Goal: Task Accomplishment & Management: Manage account settings

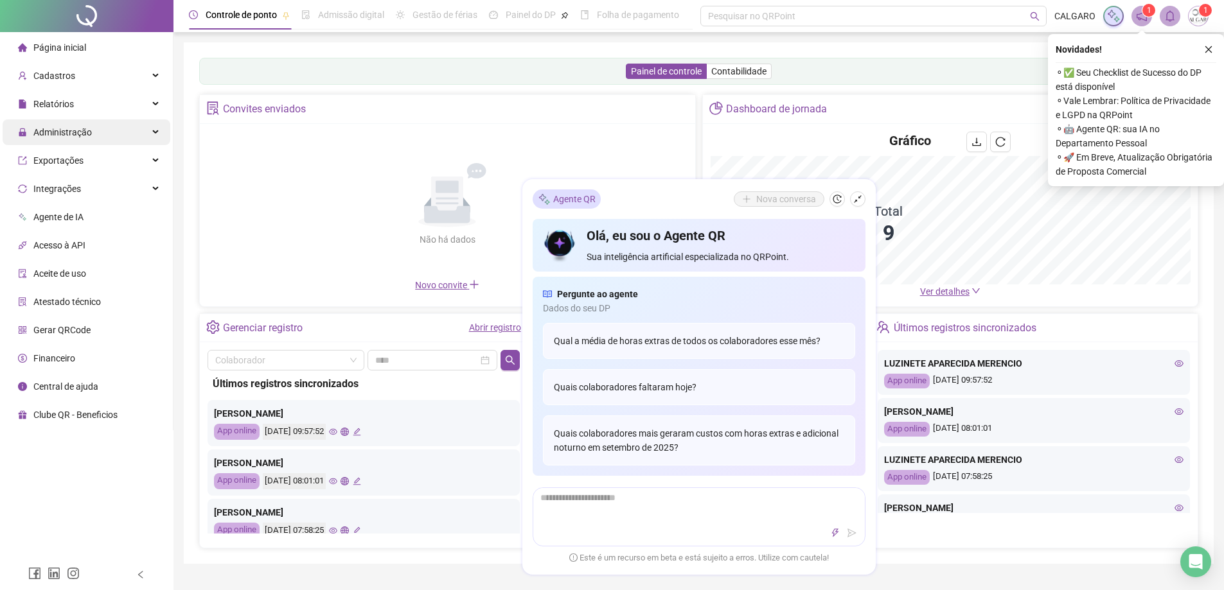
click at [53, 130] on span "Administração" at bounding box center [62, 132] width 58 height 10
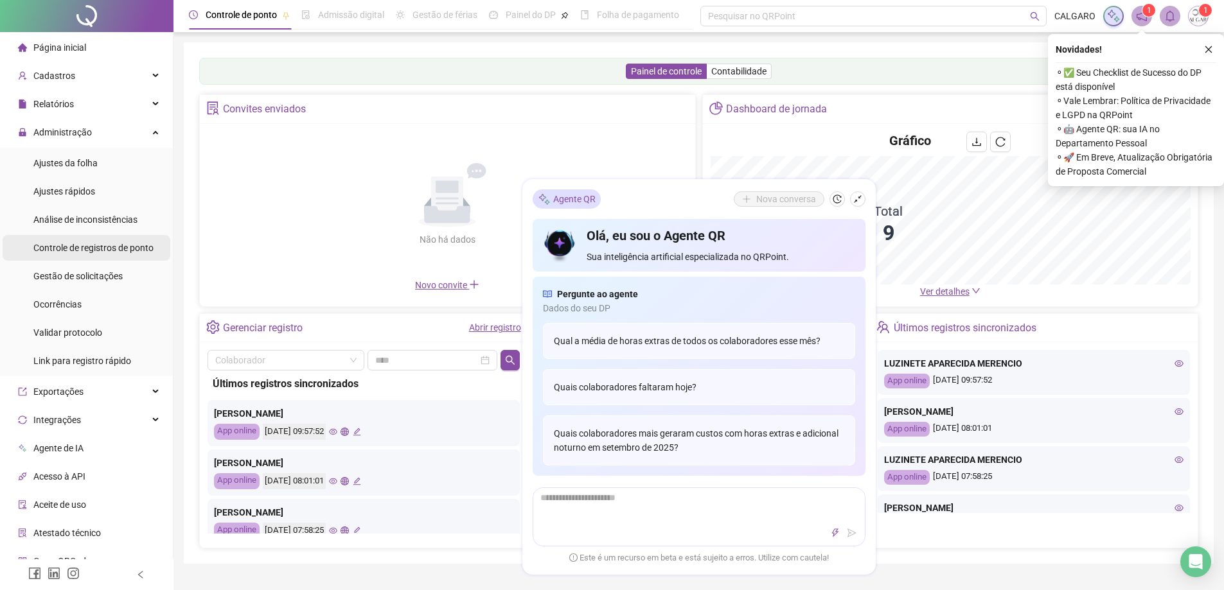
click at [94, 243] on span "Controle de registros de ponto" at bounding box center [93, 248] width 120 height 10
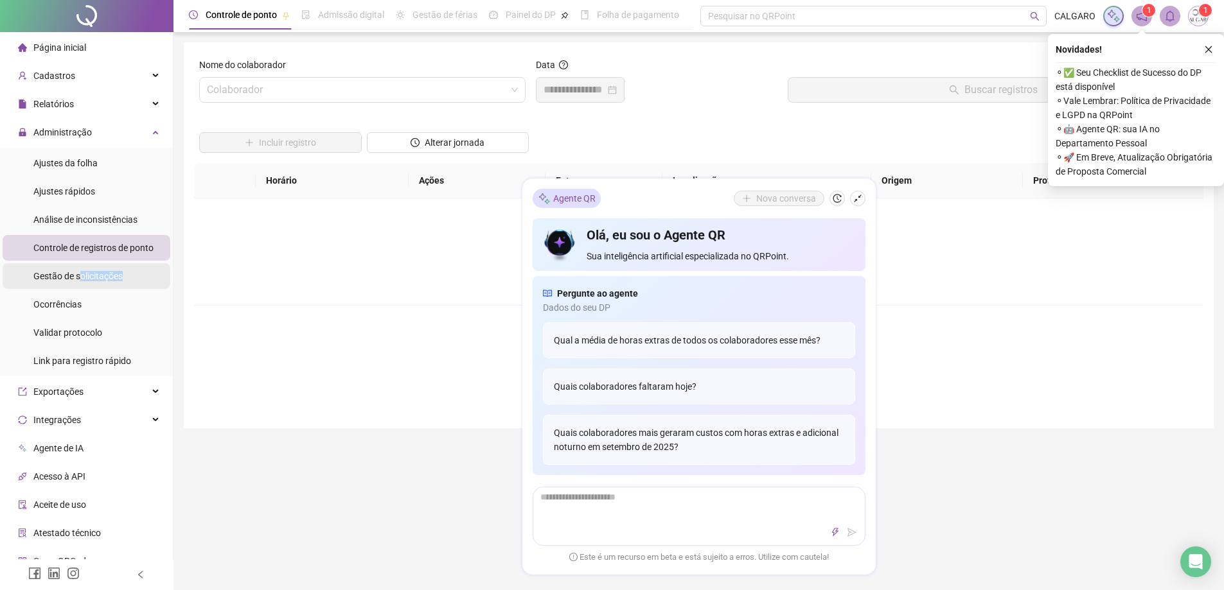
click at [79, 285] on div "Gestão de solicitações" at bounding box center [77, 276] width 89 height 26
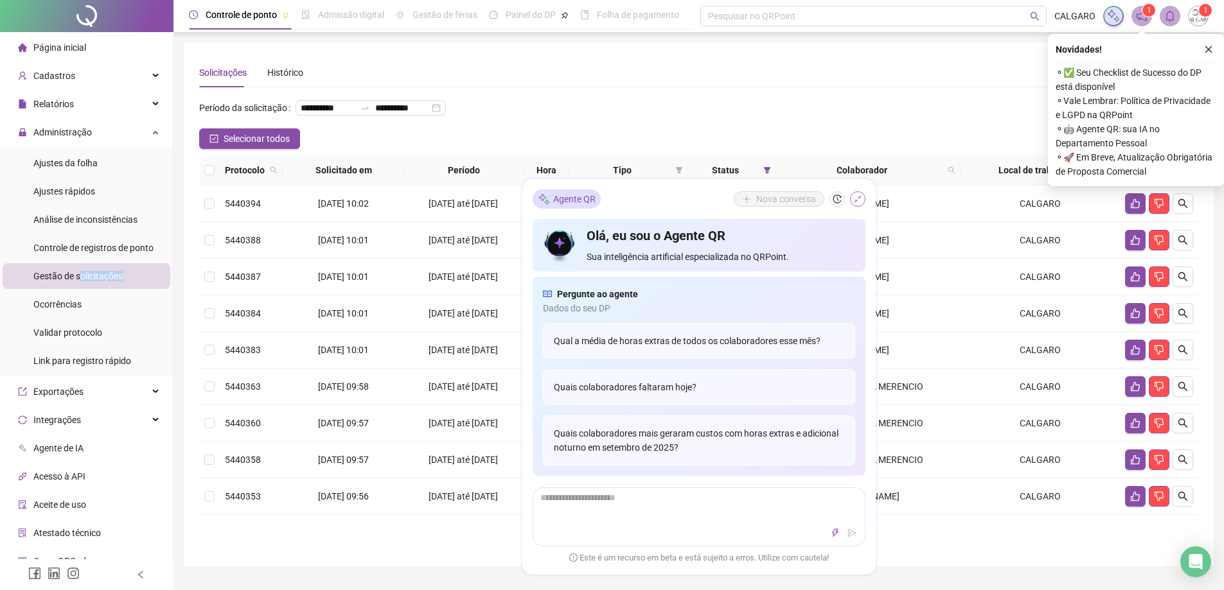
click at [854, 200] on icon "shrink" at bounding box center [857, 199] width 9 height 9
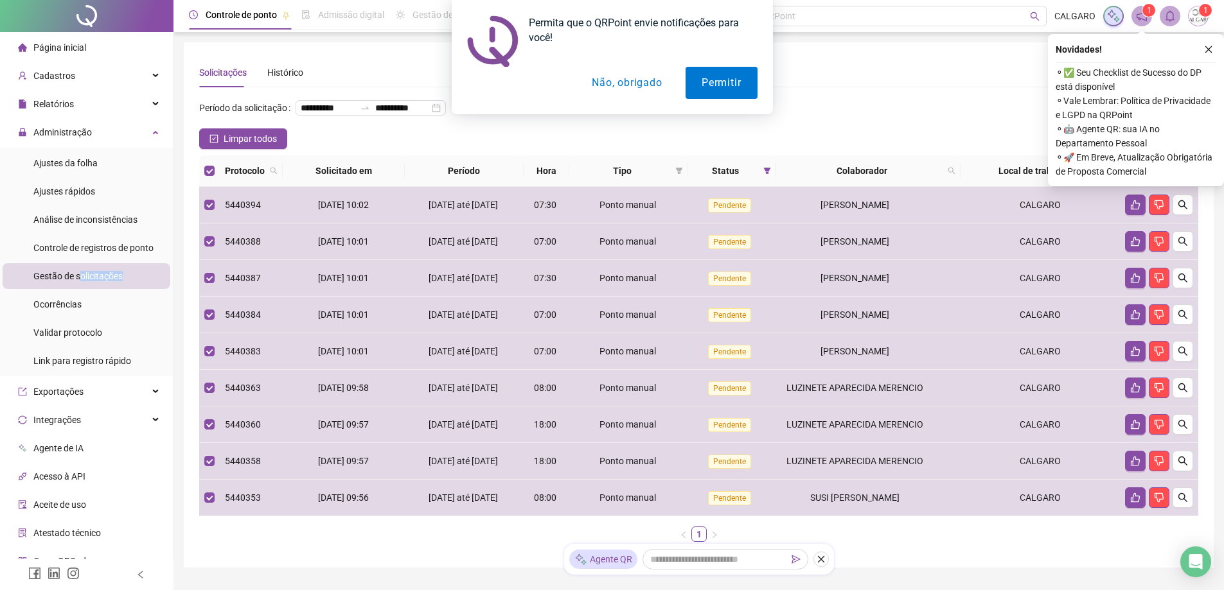
click at [626, 75] on button "Não, obrigado" at bounding box center [627, 83] width 102 height 32
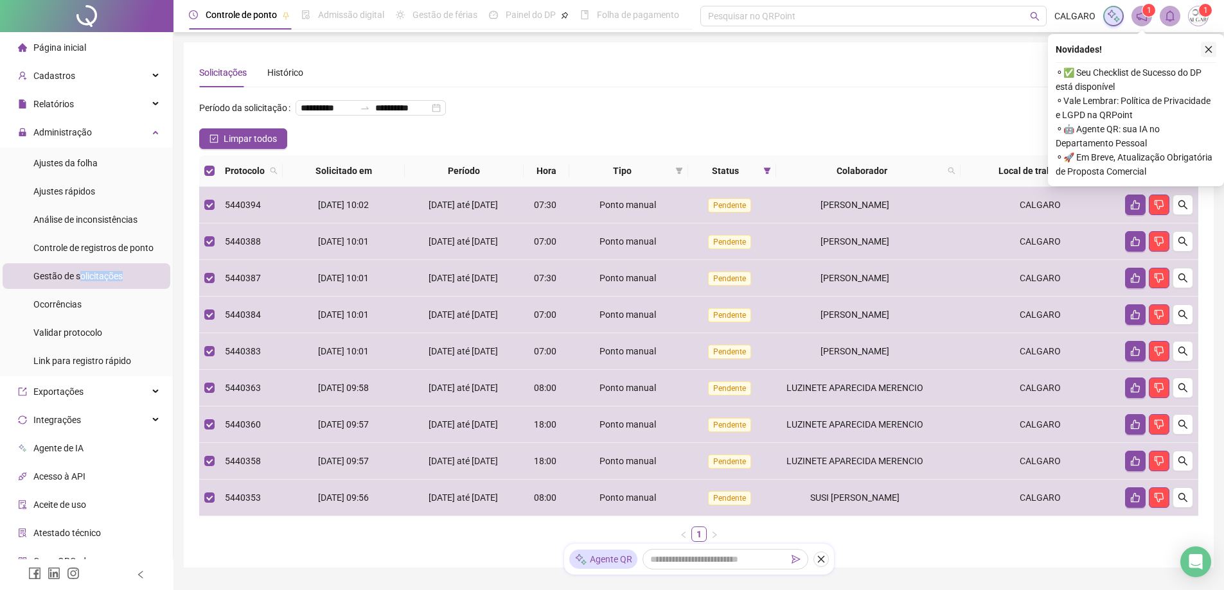
click at [1211, 49] on icon "close" at bounding box center [1208, 49] width 9 height 9
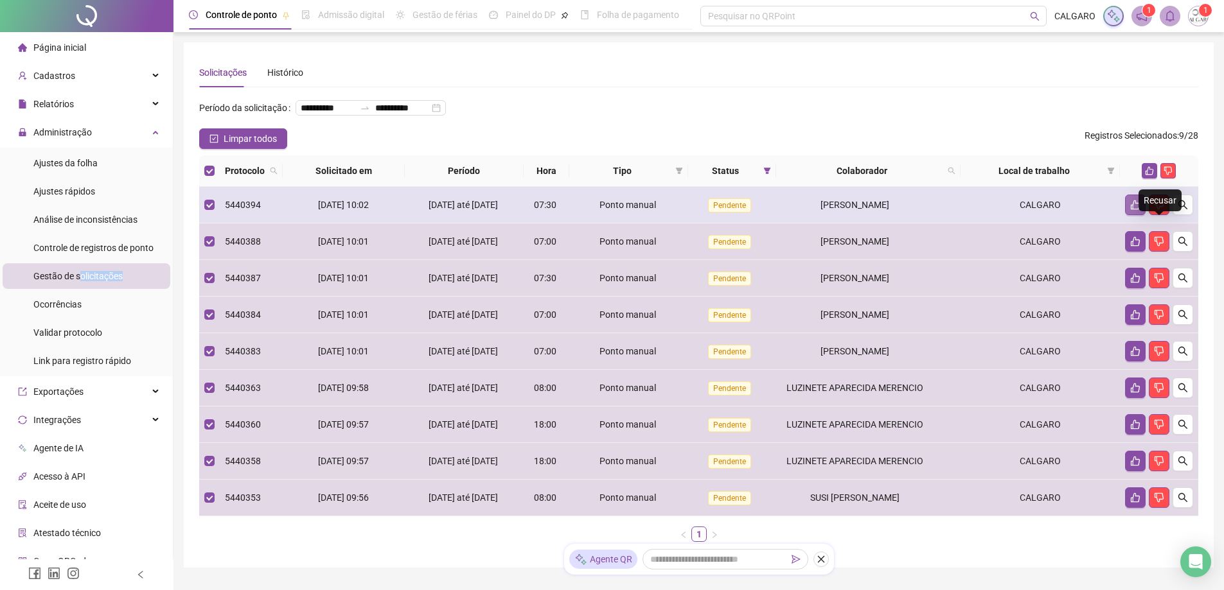
click at [1131, 210] on icon "like" at bounding box center [1135, 205] width 10 height 10
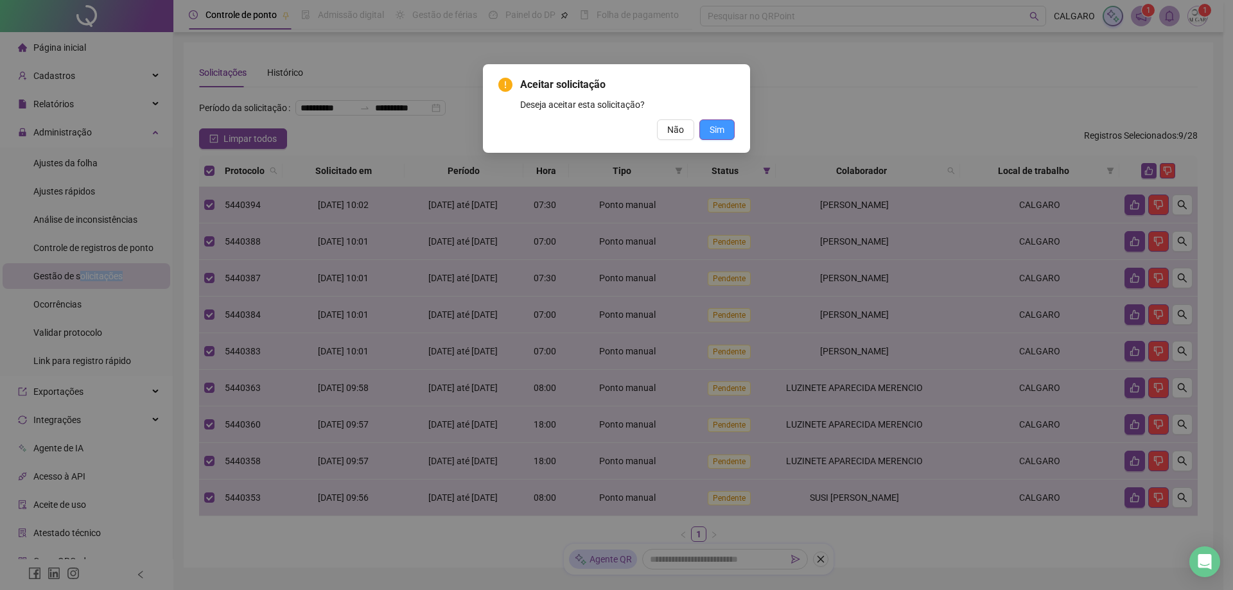
click at [701, 125] on button "Sim" at bounding box center [717, 129] width 35 height 21
click at [718, 123] on span "Sim" at bounding box center [717, 130] width 15 height 14
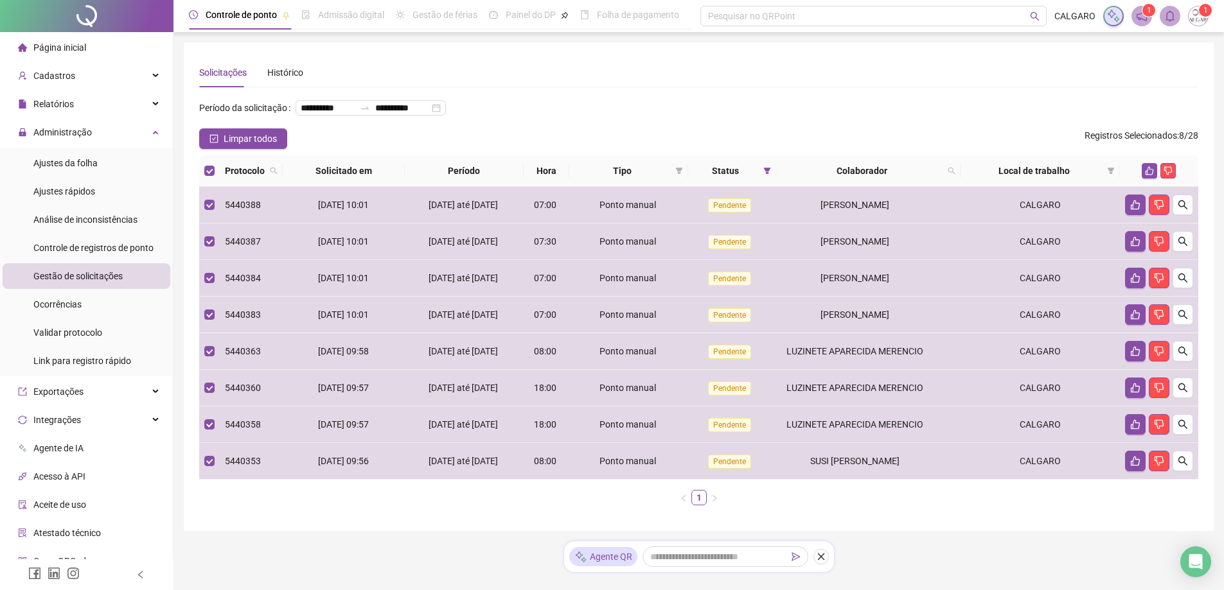
click at [460, 149] on div "Limpar todos Registros Selecionados : 8 / 28" at bounding box center [698, 138] width 999 height 21
click at [1148, 175] on icon "like" at bounding box center [1149, 170] width 9 height 9
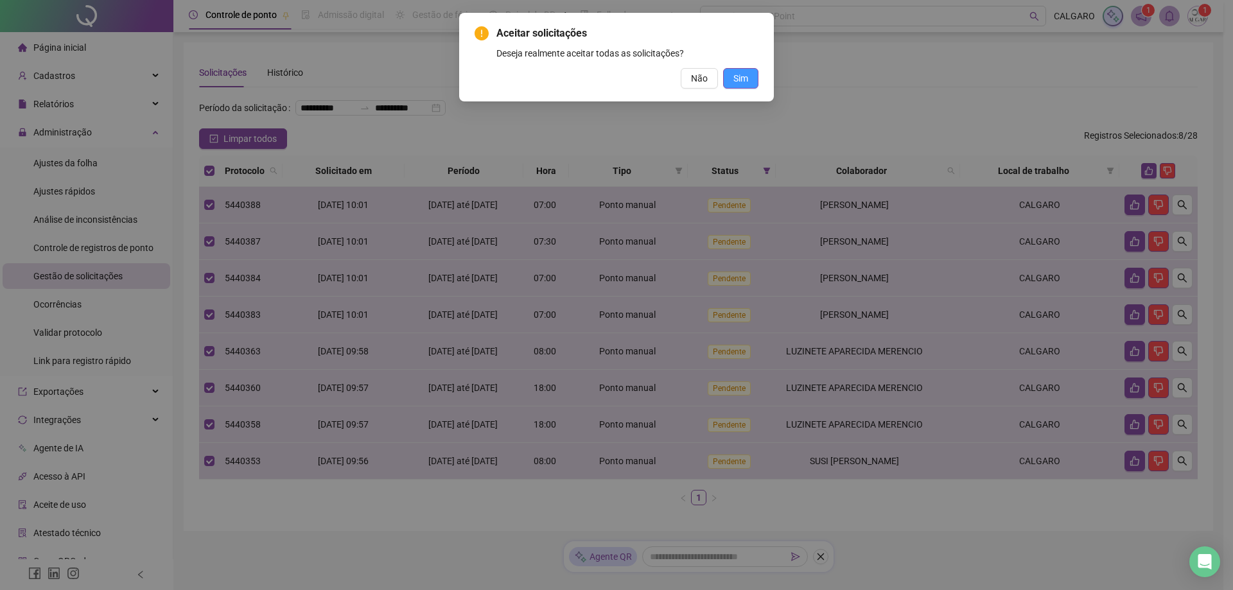
click at [742, 78] on span "Sim" at bounding box center [741, 78] width 15 height 14
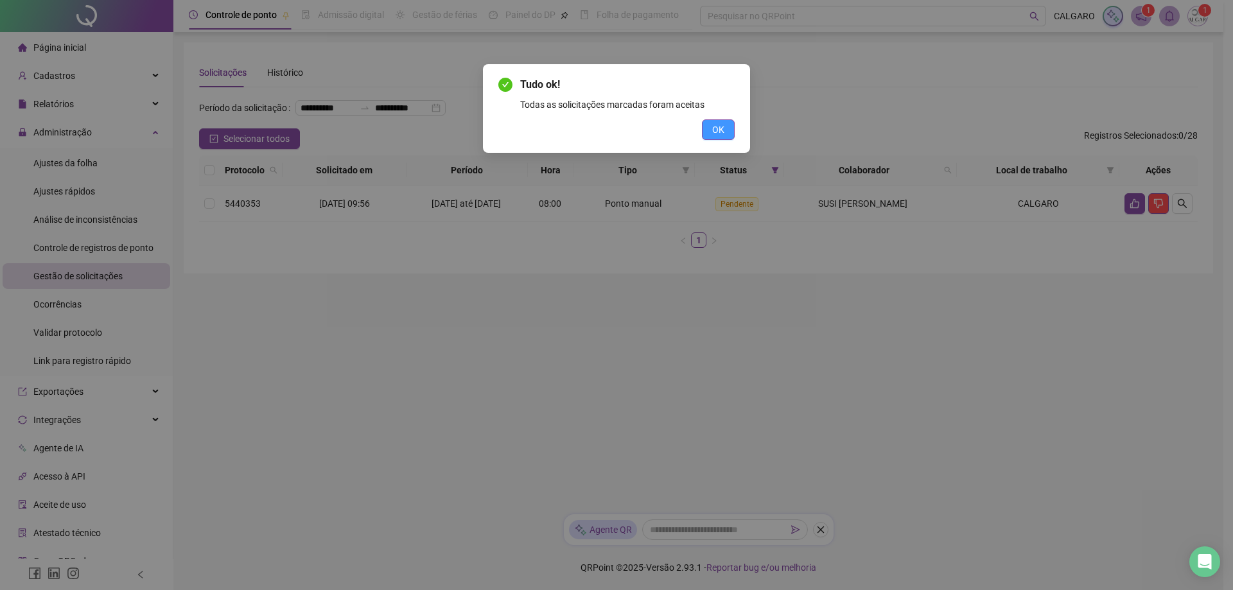
click at [716, 131] on span "OK" at bounding box center [718, 130] width 12 height 14
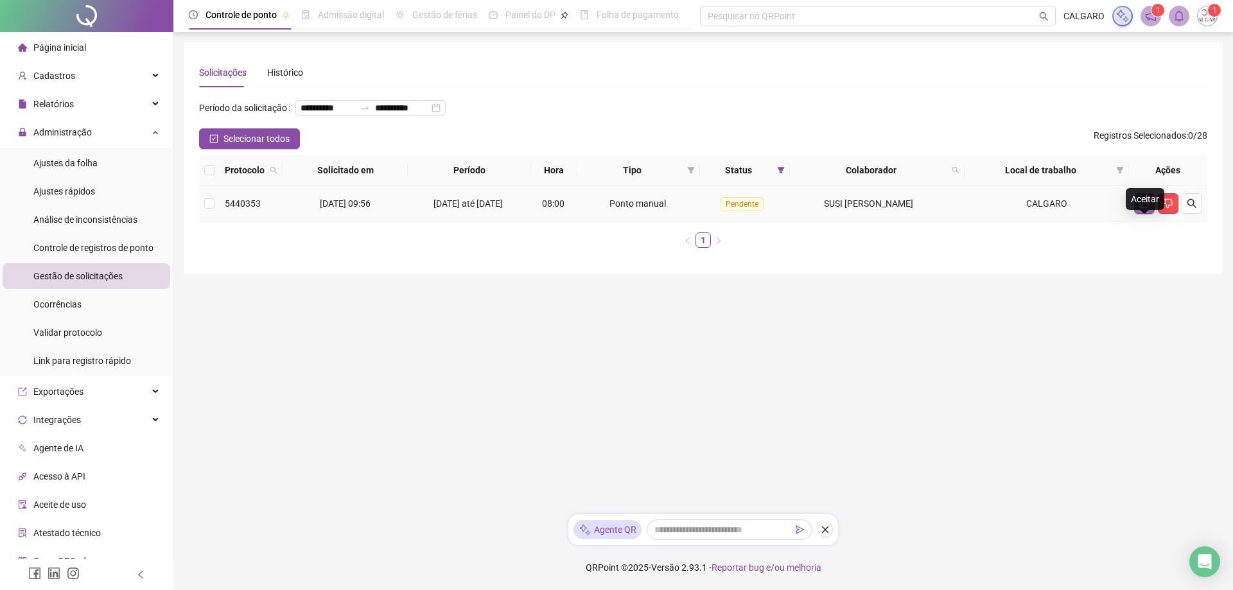
click at [1140, 209] on icon "like" at bounding box center [1145, 203] width 10 height 10
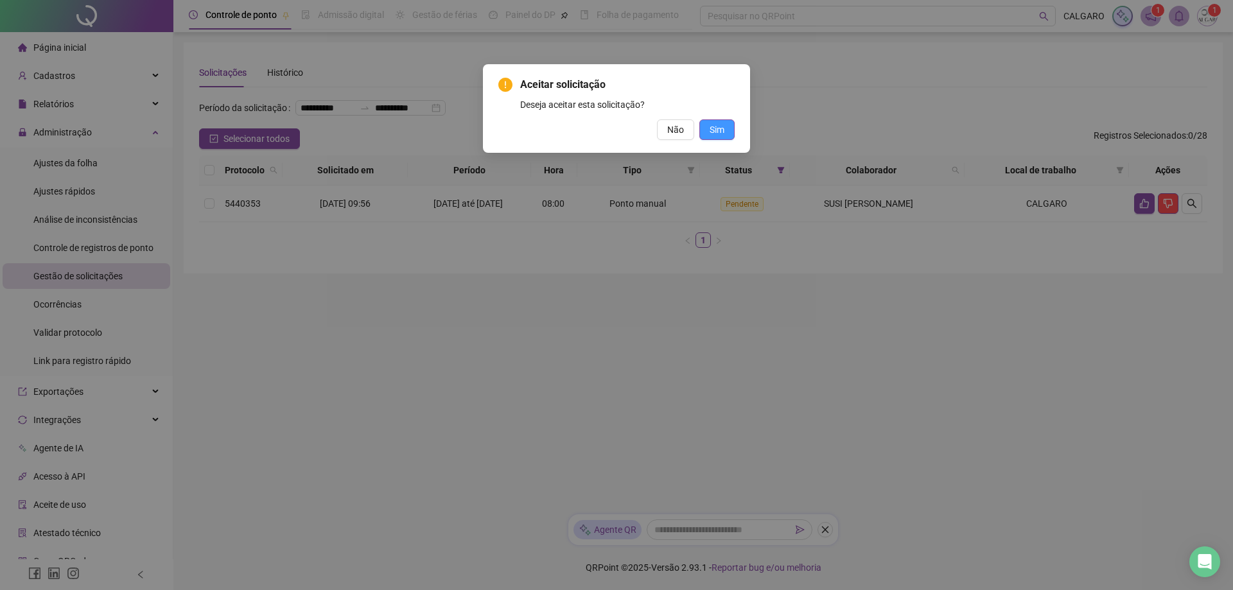
click at [731, 131] on button "Sim" at bounding box center [717, 129] width 35 height 21
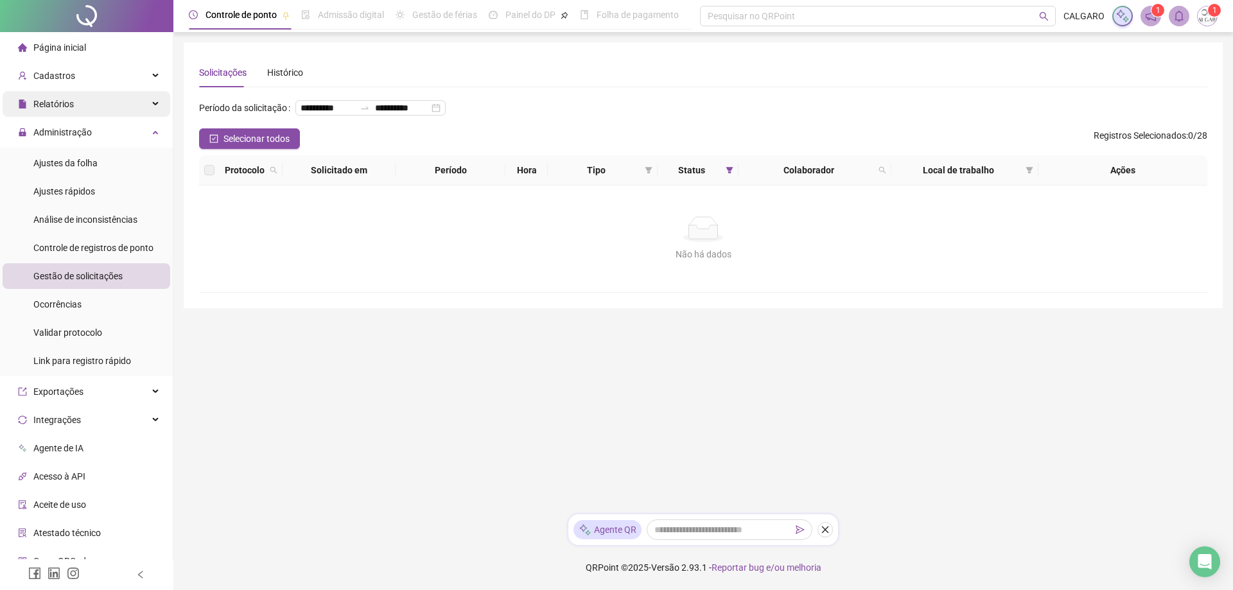
click at [51, 107] on span "Relatórios" at bounding box center [53, 104] width 40 height 10
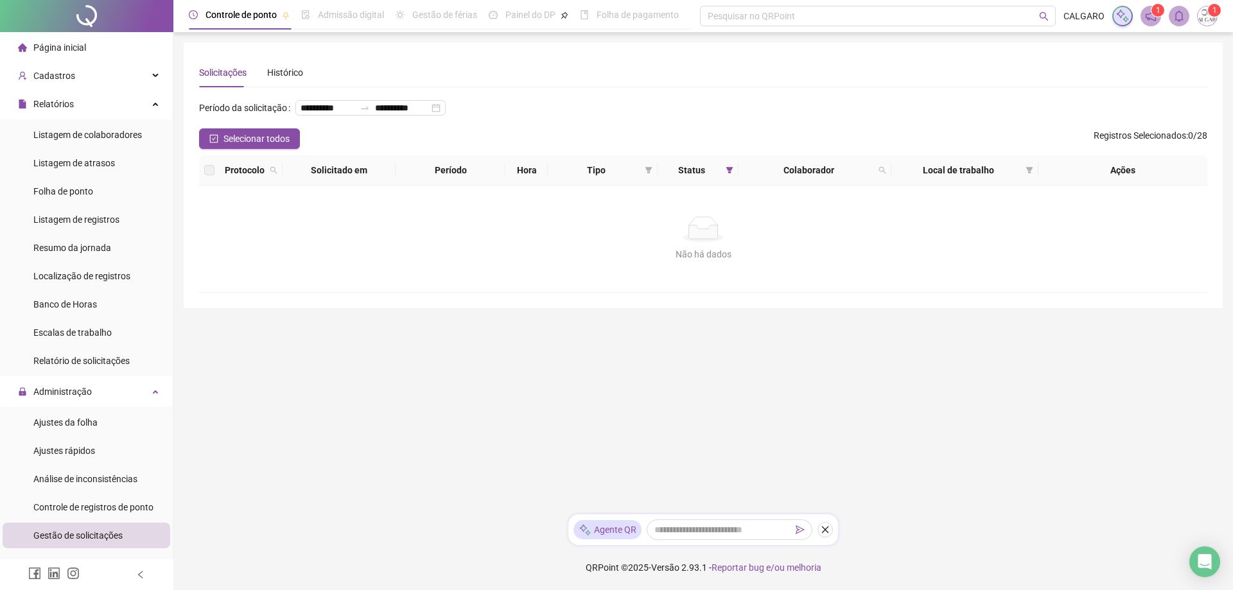
drag, startPoint x: 349, startPoint y: 323, endPoint x: 308, endPoint y: 304, distance: 45.1
click at [344, 308] on div "**********" at bounding box center [703, 175] width 1039 height 266
click at [86, 186] on span "Folha de ponto" at bounding box center [63, 191] width 60 height 10
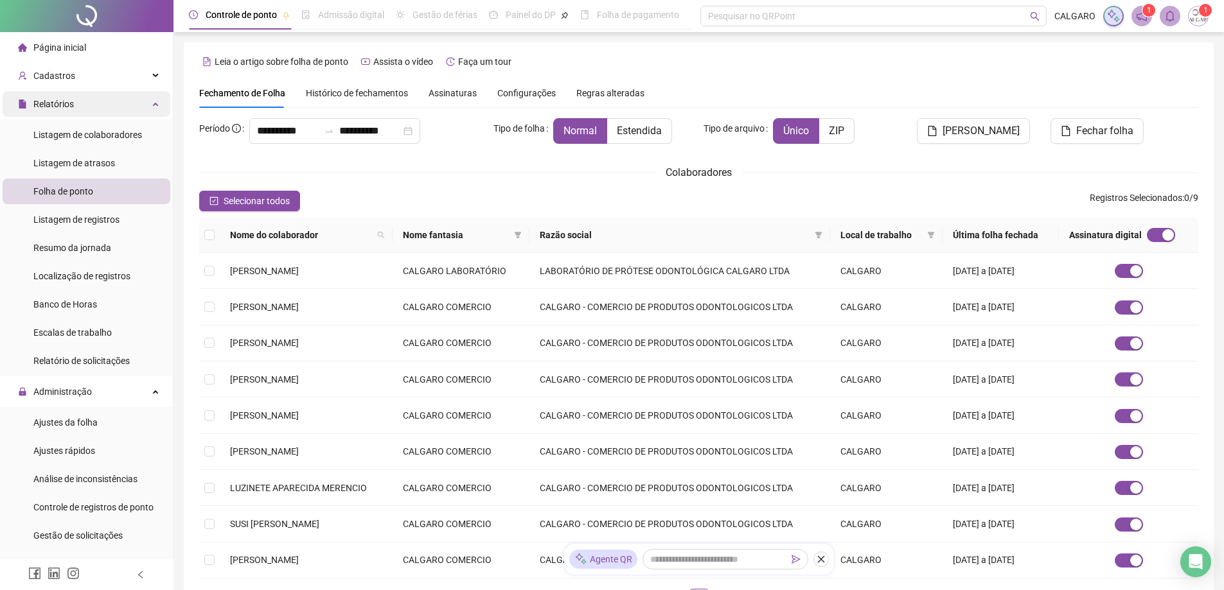
click at [52, 107] on span "Relatórios" at bounding box center [53, 104] width 40 height 10
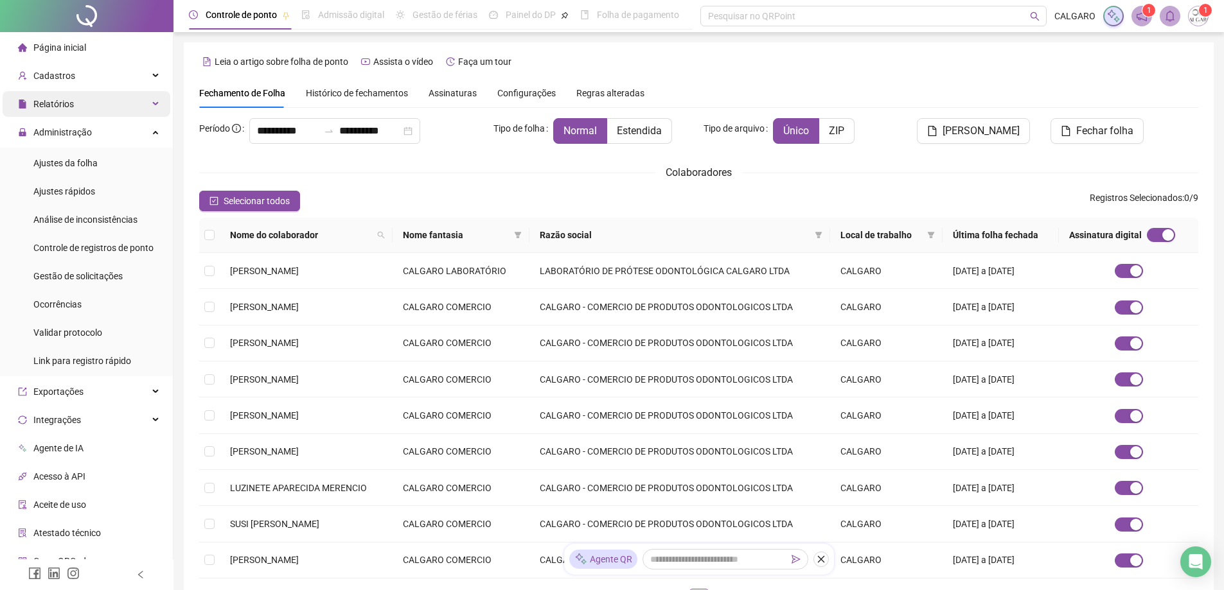
click at [45, 103] on span "Relatórios" at bounding box center [53, 104] width 40 height 10
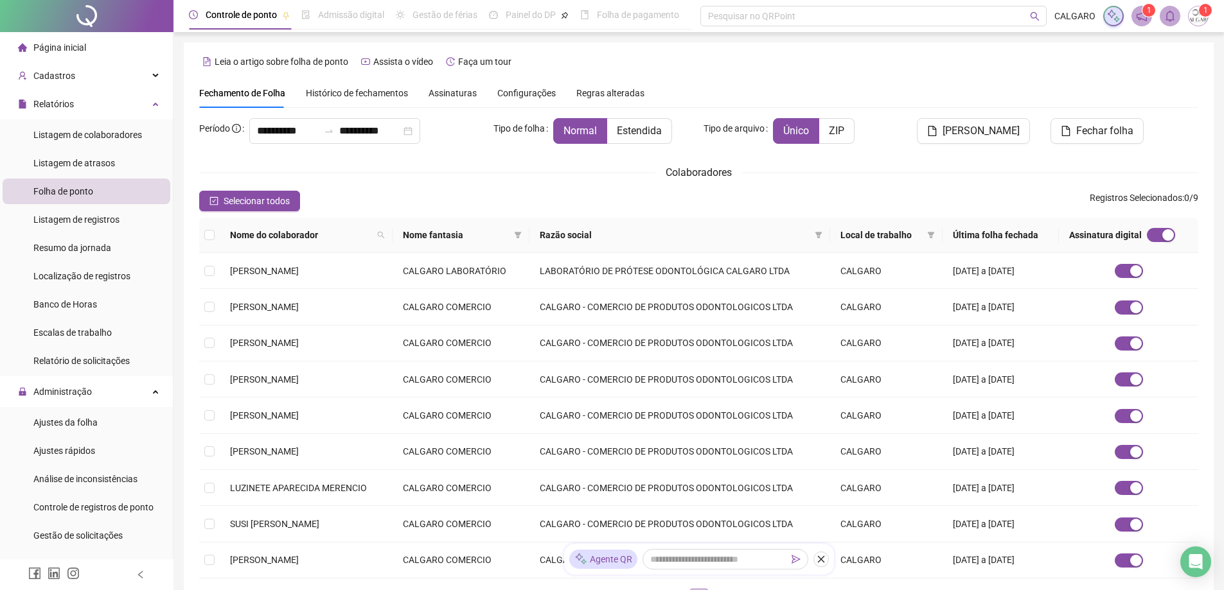
click at [55, 191] on span "Folha de ponto" at bounding box center [63, 191] width 60 height 10
click at [288, 133] on input "**********" at bounding box center [288, 130] width 62 height 15
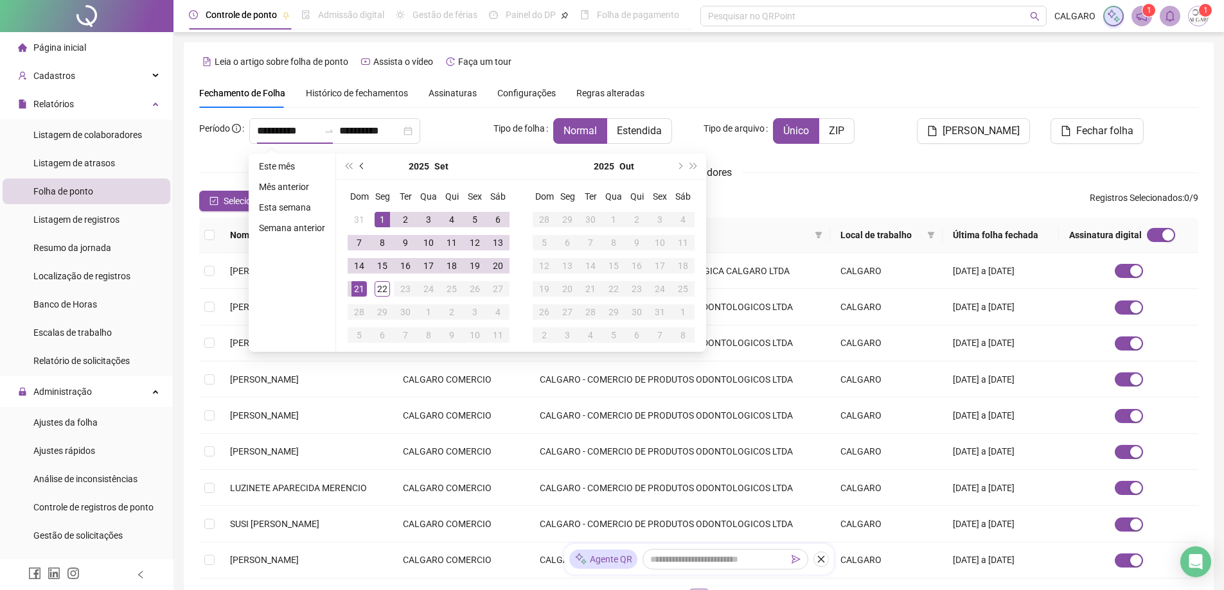
click at [357, 164] on button "prev-year" at bounding box center [362, 167] width 14 height 26
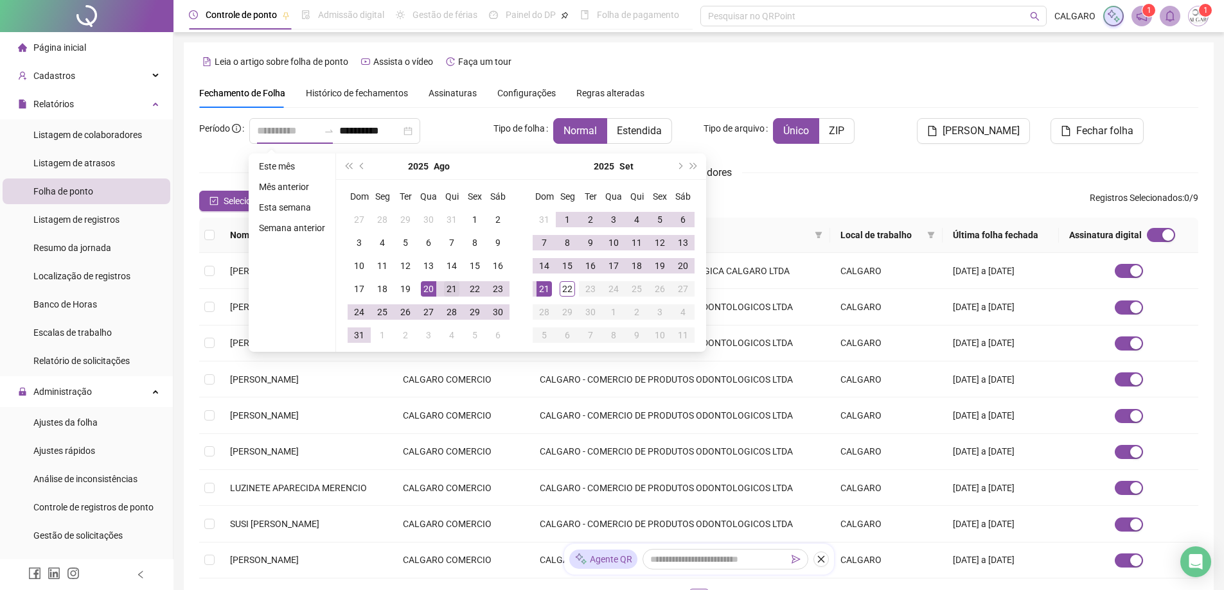
type input "**********"
click at [448, 288] on div "21" at bounding box center [451, 288] width 15 height 15
type input "**********"
click at [652, 268] on div "19" at bounding box center [659, 265] width 15 height 15
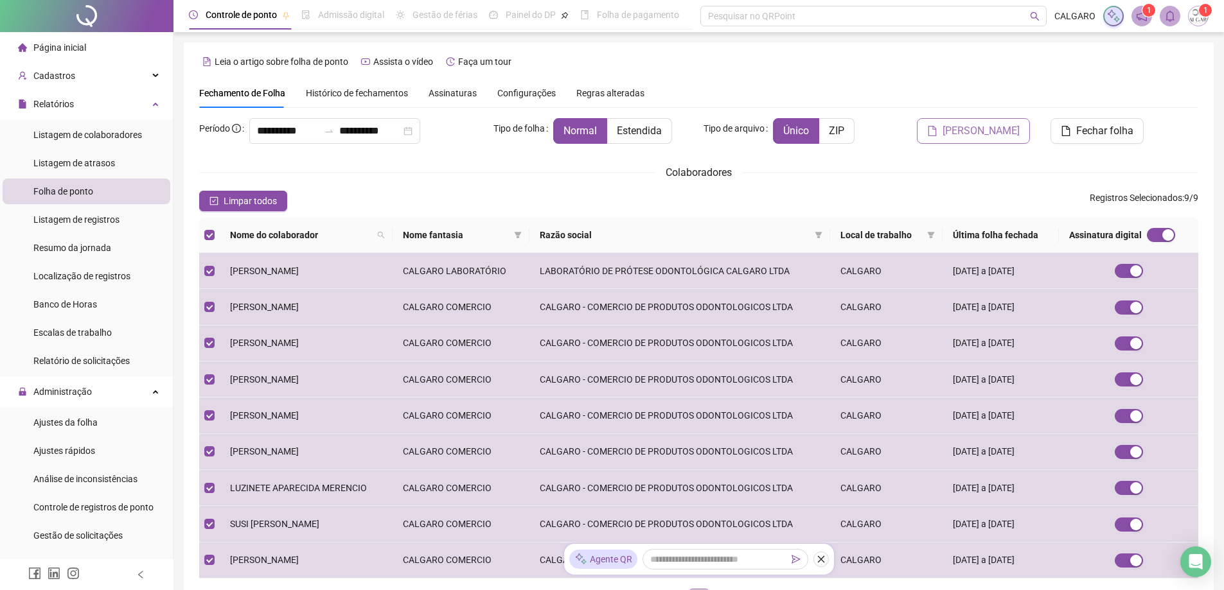
click at [996, 130] on span "[PERSON_NAME]" at bounding box center [980, 130] width 77 height 15
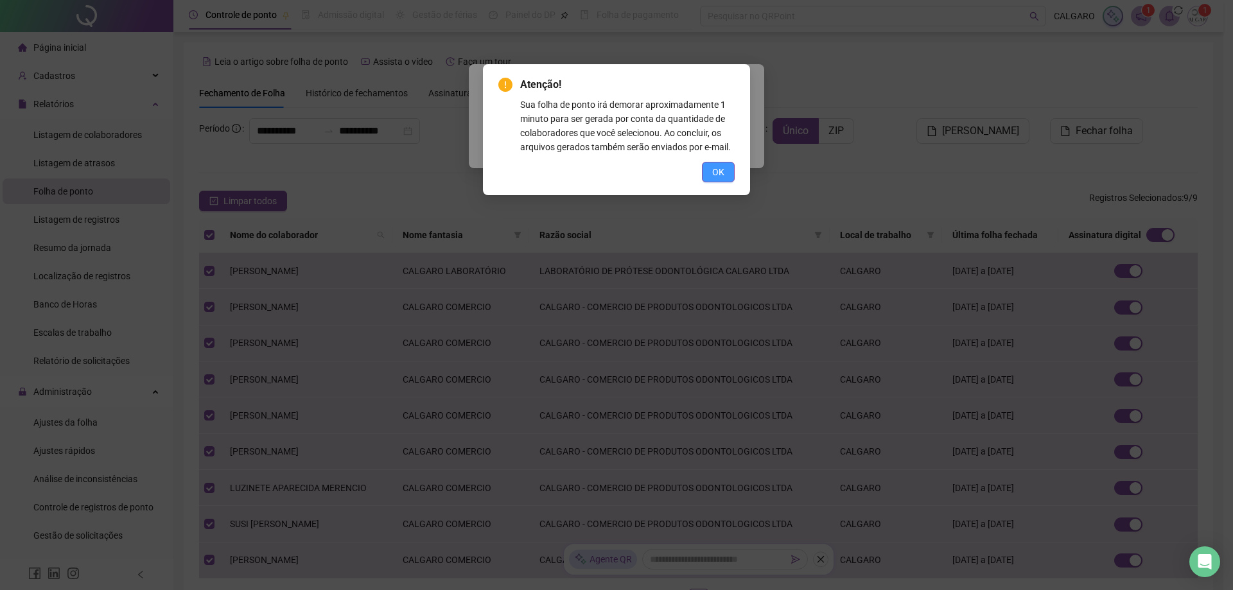
click at [717, 172] on span "OK" at bounding box center [718, 172] width 12 height 14
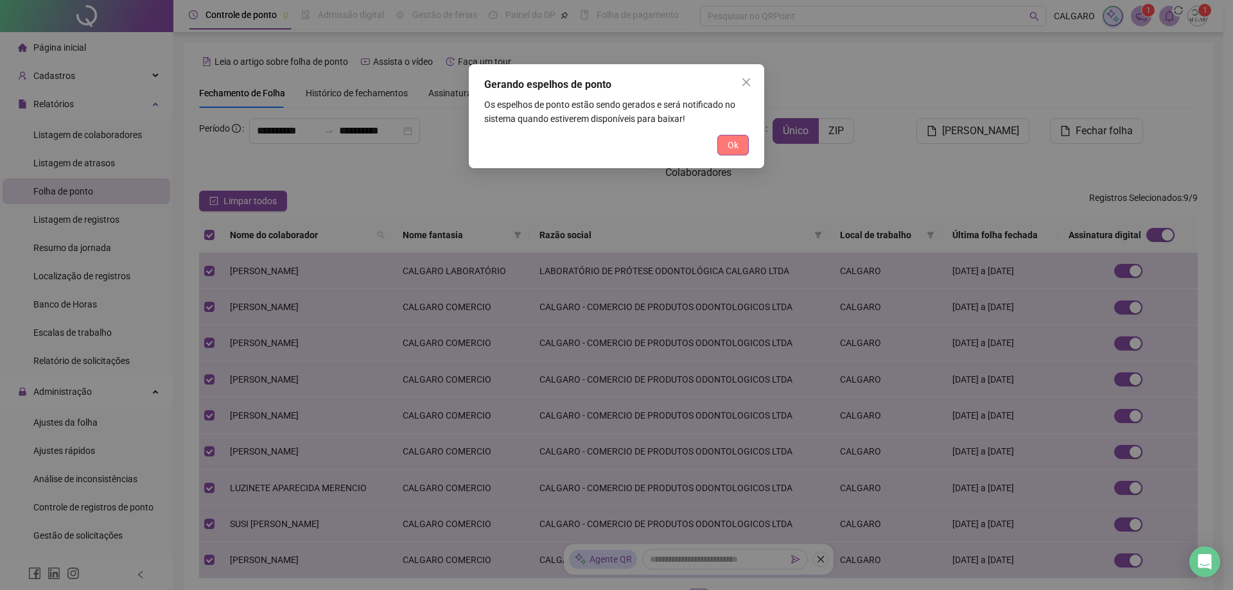
click at [724, 148] on button "Ok" at bounding box center [733, 145] width 31 height 21
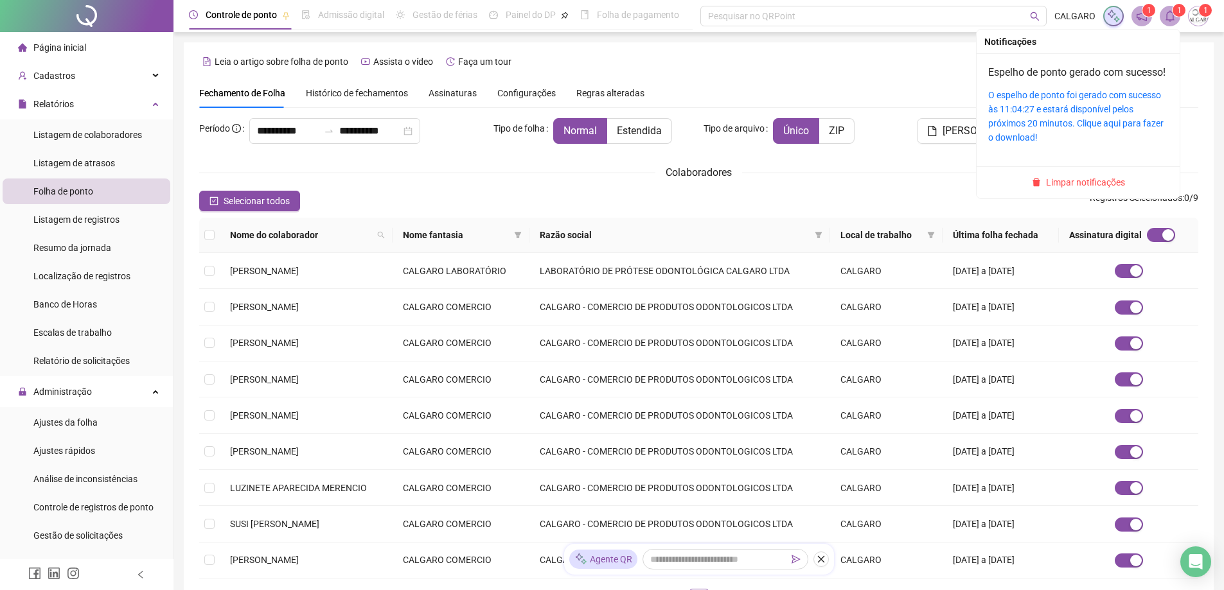
click at [1168, 16] on icon "bell" at bounding box center [1170, 16] width 12 height 12
click at [1108, 116] on link "O espelho de ponto foi gerado com sucesso às 11:04:27 e estará disponível pelos…" at bounding box center [1075, 116] width 175 height 53
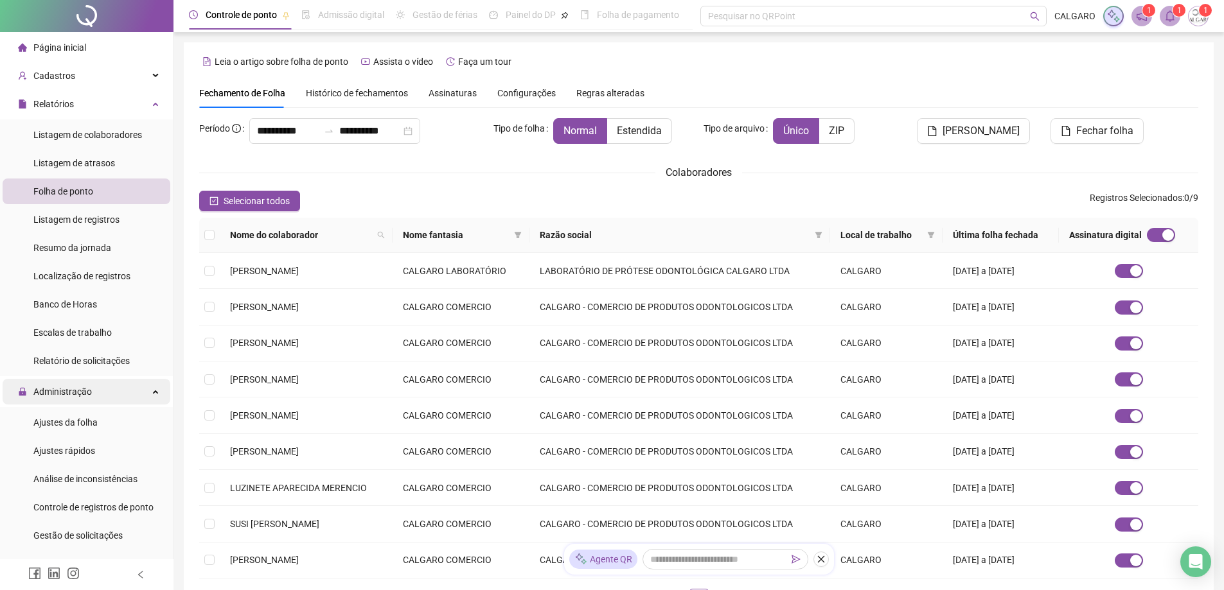
click at [53, 396] on span "Administração" at bounding box center [62, 392] width 58 height 10
click at [55, 394] on span "Administração" at bounding box center [62, 392] width 58 height 10
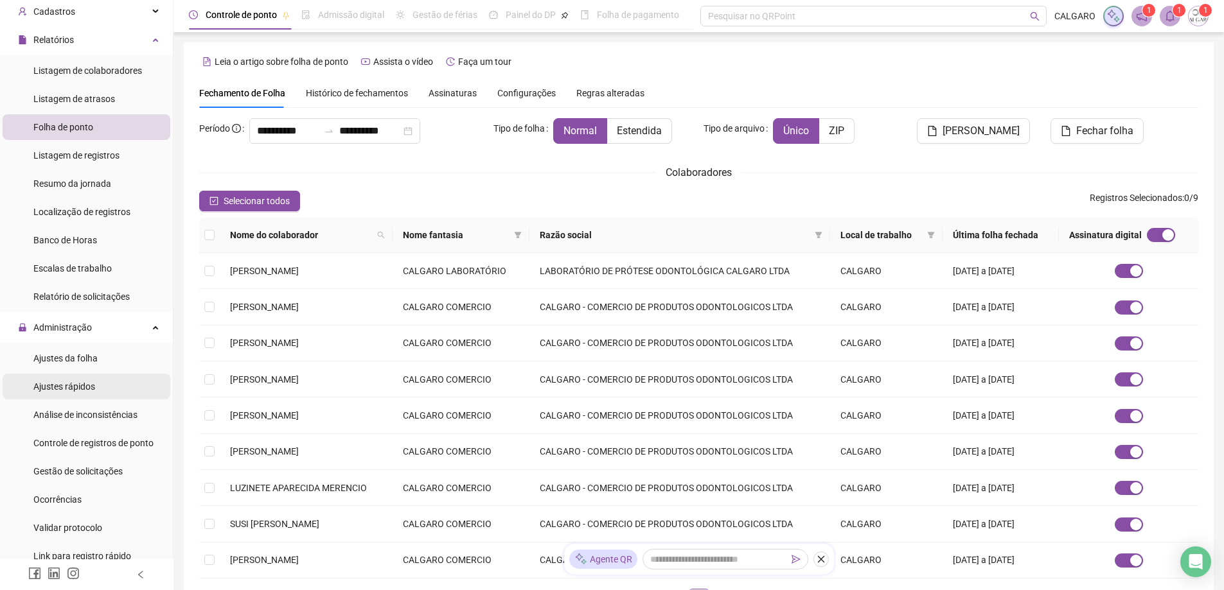
click at [78, 384] on span "Ajustes rápidos" at bounding box center [64, 387] width 62 height 10
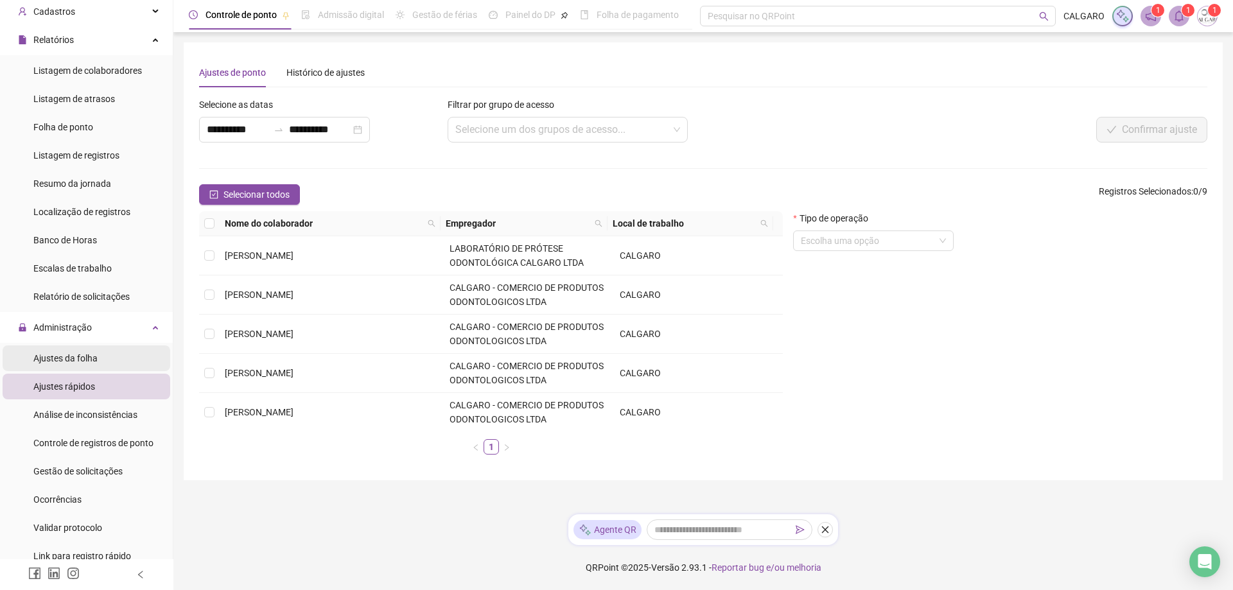
click at [65, 356] on span "Ajustes da folha" at bounding box center [65, 358] width 64 height 10
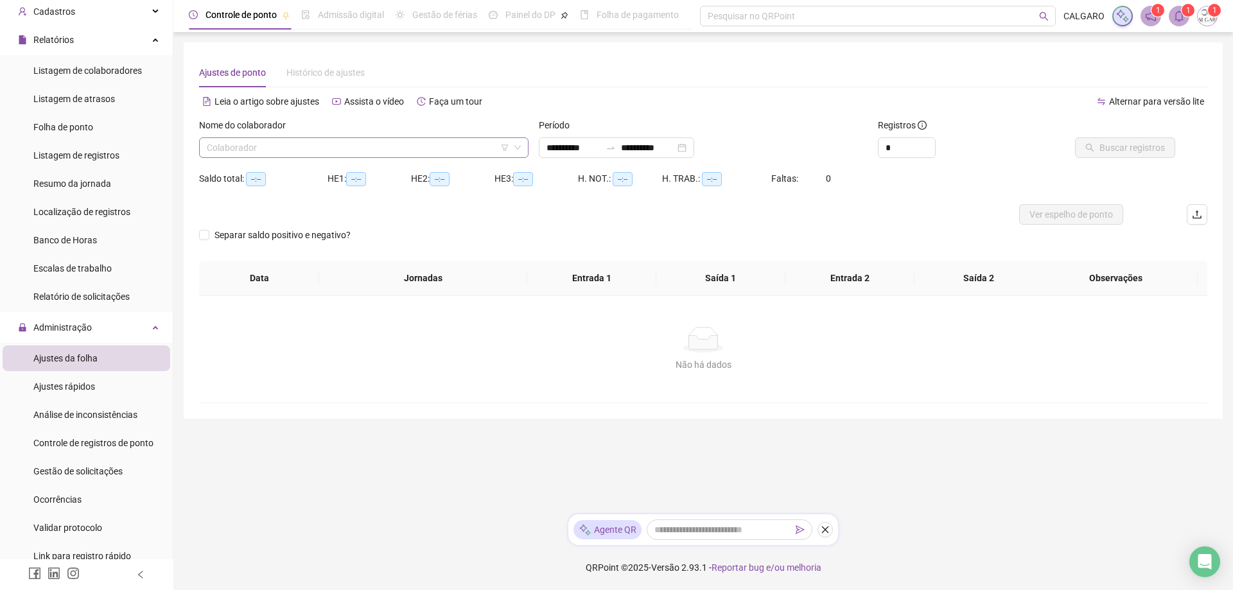
click at [260, 146] on input "search" at bounding box center [358, 147] width 303 height 19
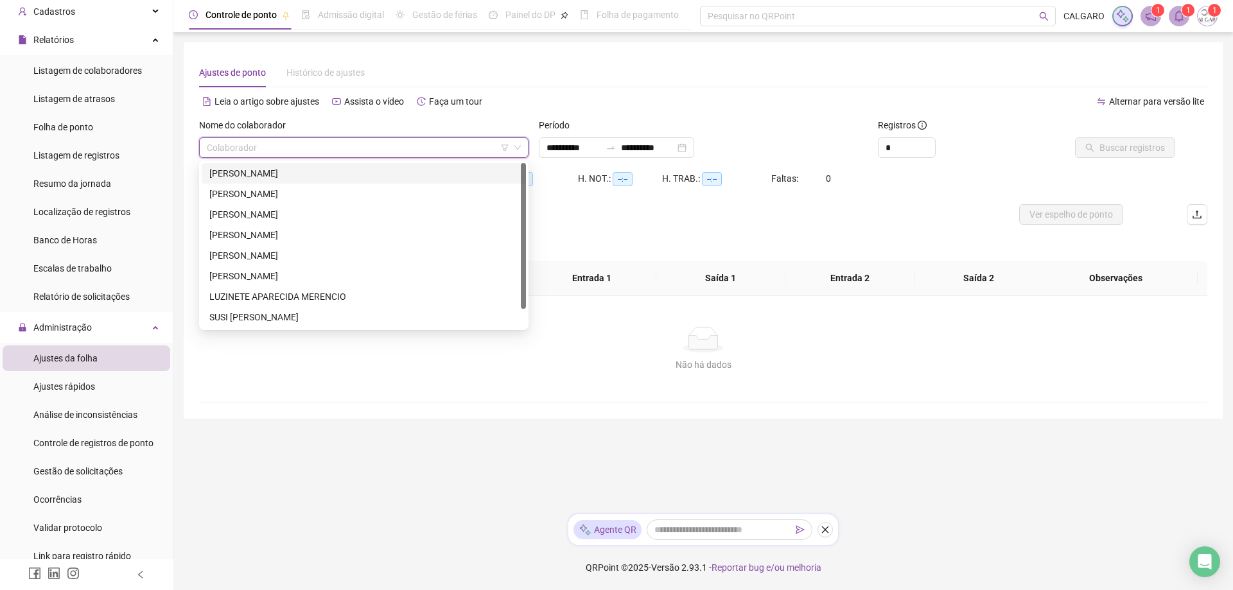
click at [247, 174] on div "[PERSON_NAME]" at bounding box center [363, 173] width 309 height 14
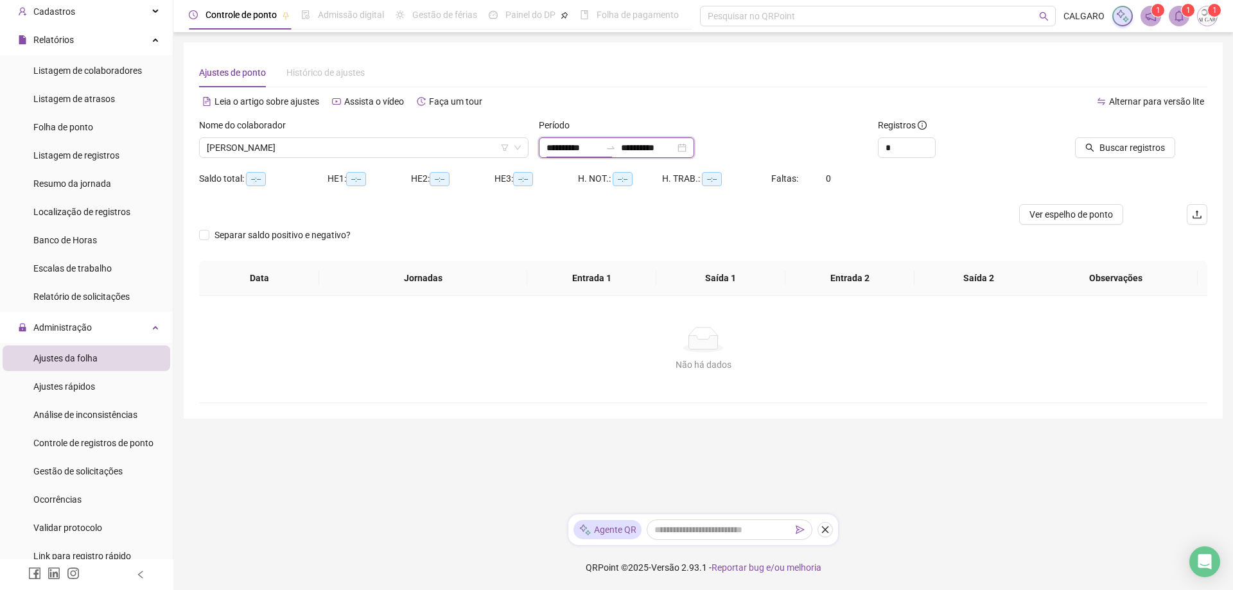
click at [581, 148] on input "**********" at bounding box center [574, 148] width 54 height 14
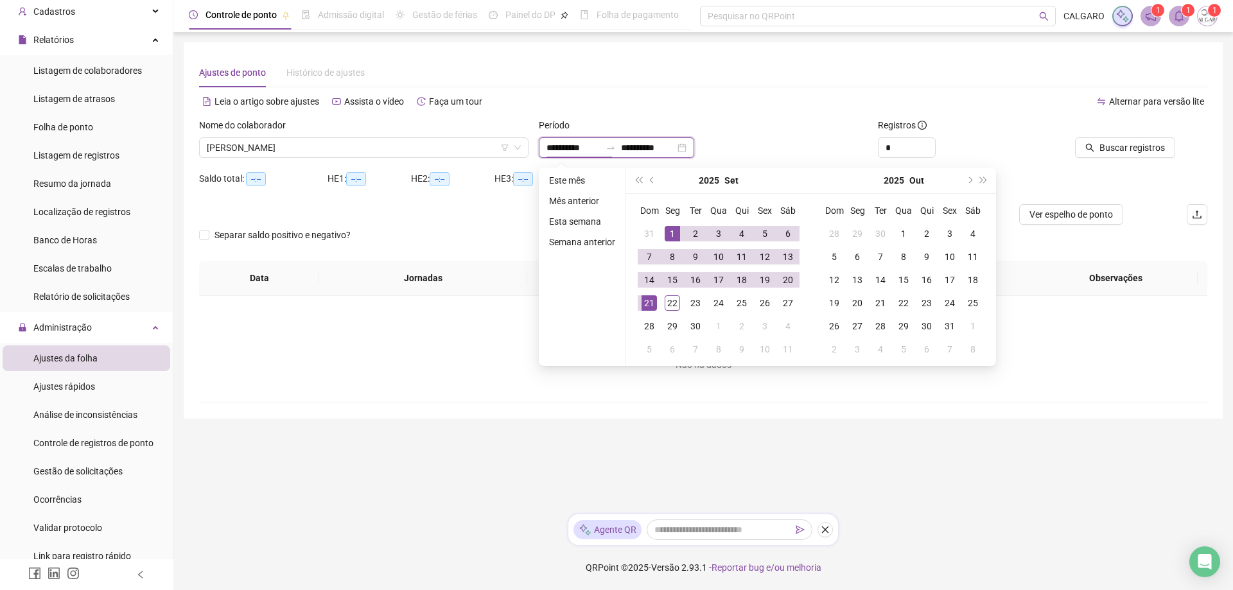
type input "**********"
click at [648, 179] on button "prev-year" at bounding box center [653, 181] width 14 height 26
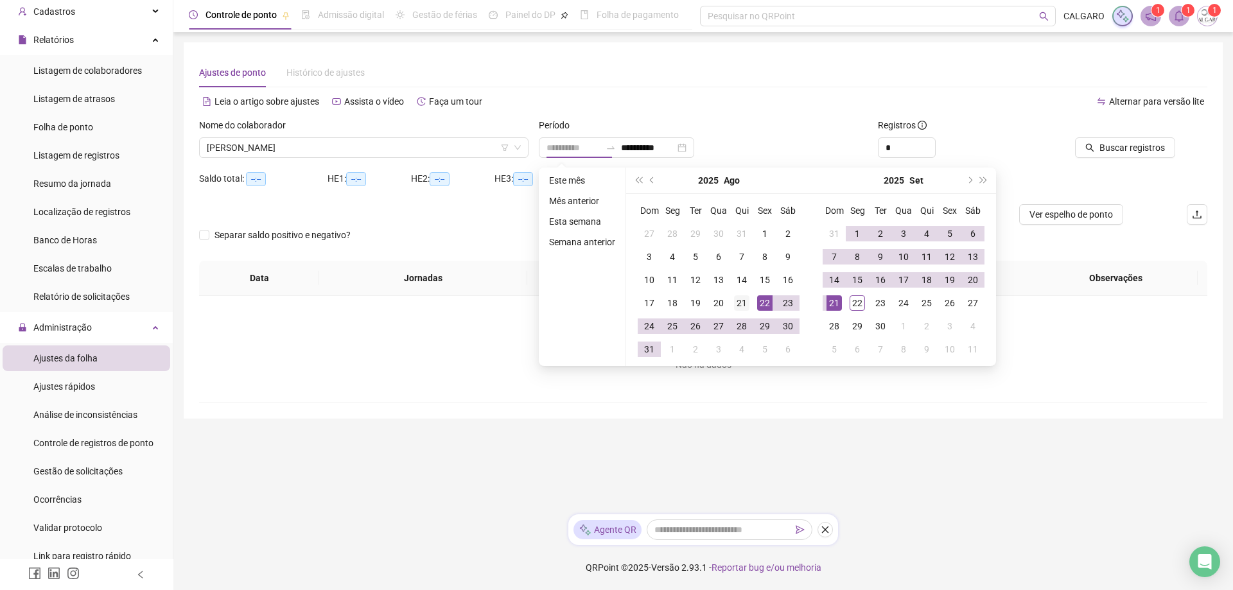
type input "**********"
click at [741, 301] on div "21" at bounding box center [741, 302] width 15 height 15
type input "**********"
click at [976, 282] on div "20" at bounding box center [973, 279] width 15 height 15
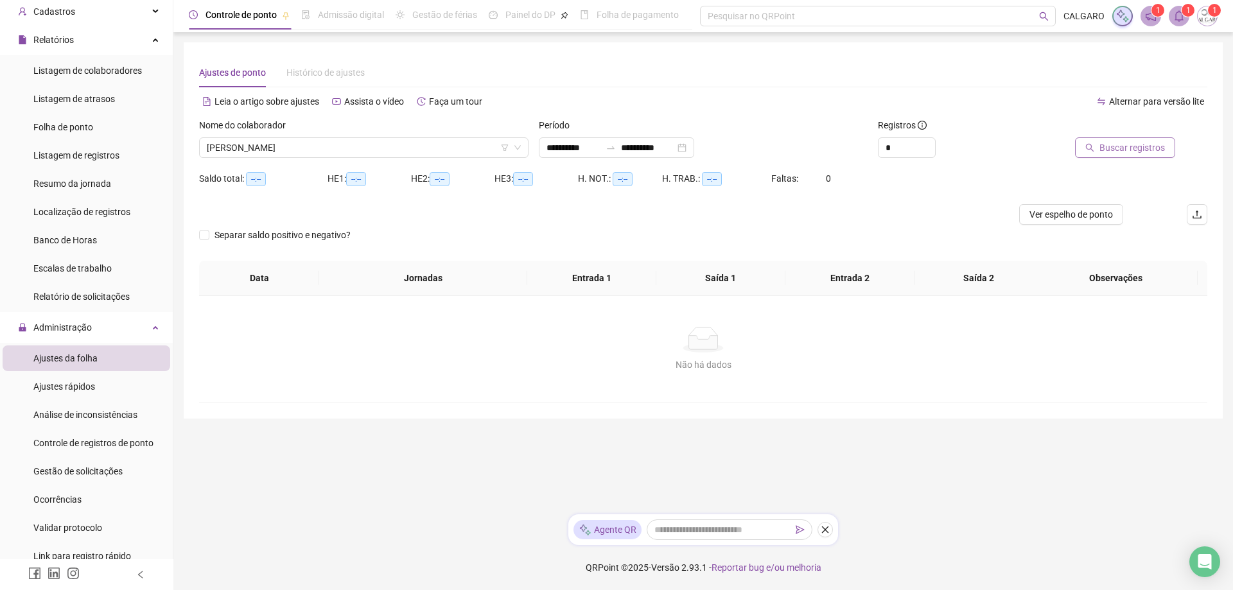
click at [1138, 141] on span "Buscar registros" at bounding box center [1133, 148] width 66 height 14
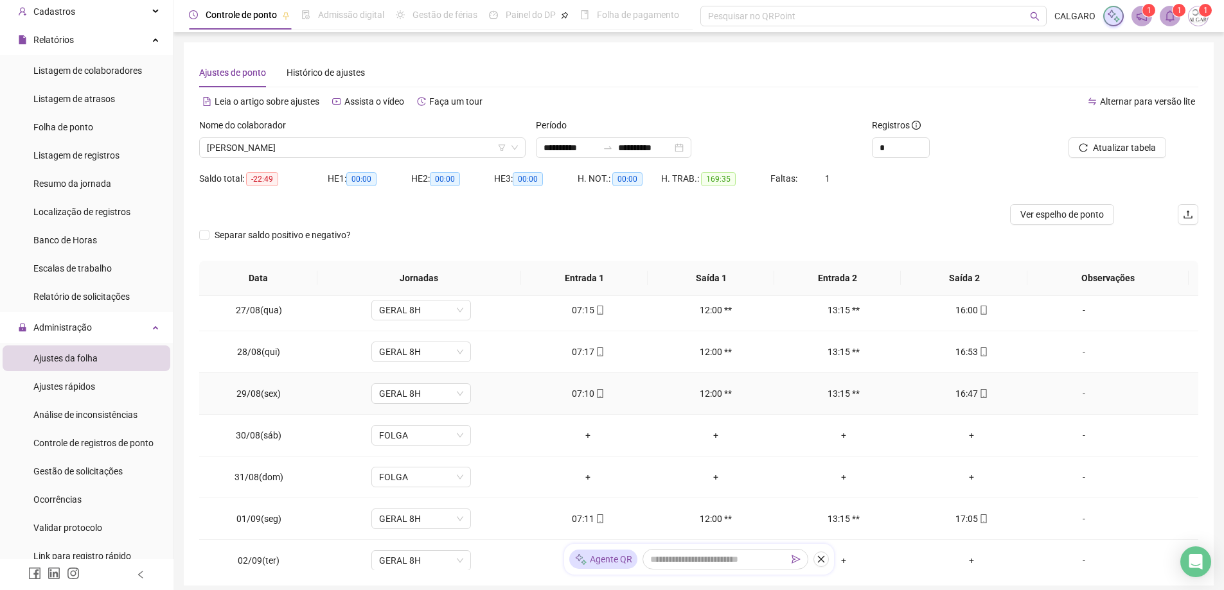
scroll to position [385, 0]
click at [710, 431] on div "+" at bounding box center [715, 432] width 107 height 14
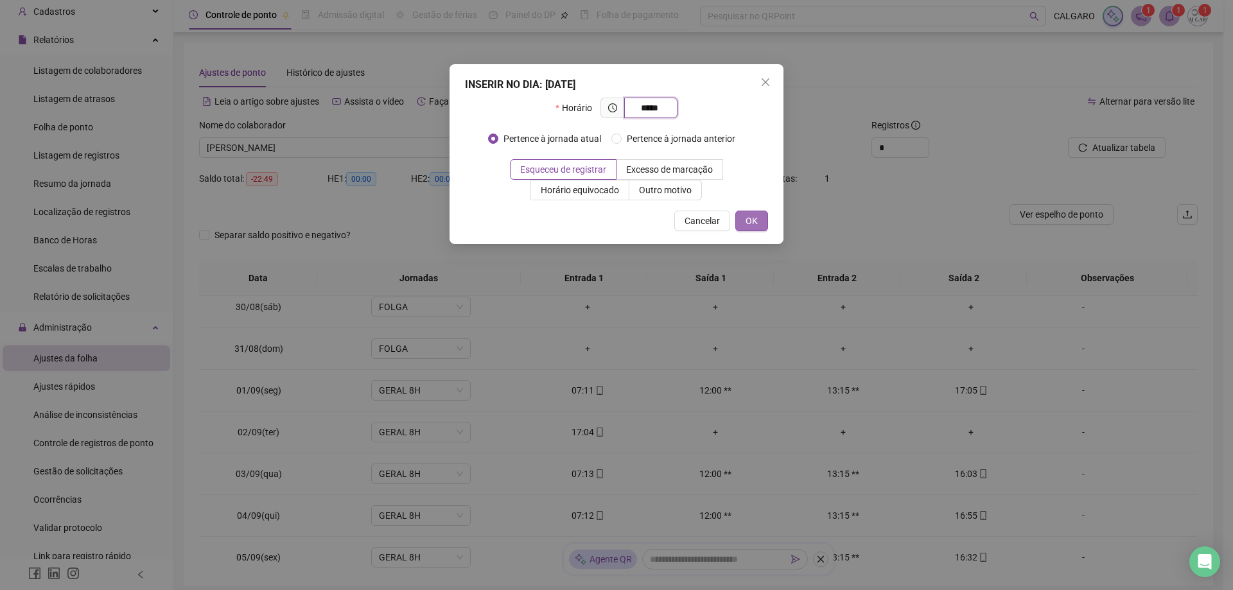
type input "*****"
click at [750, 222] on span "OK" at bounding box center [752, 221] width 12 height 14
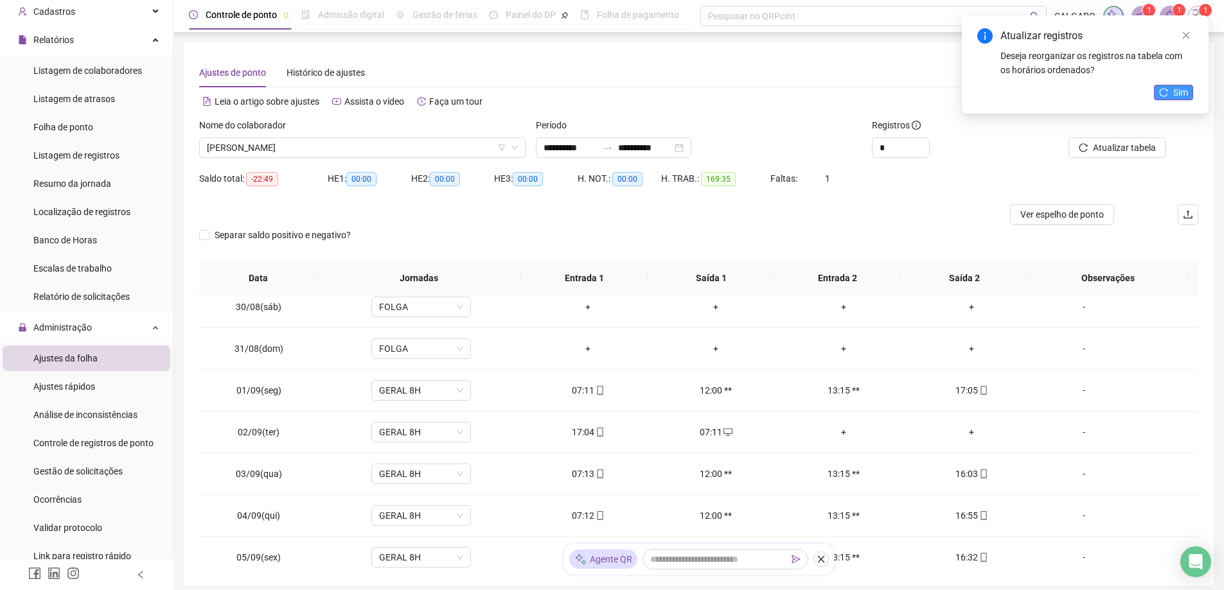
click at [1158, 86] on button "Sim" at bounding box center [1173, 92] width 39 height 15
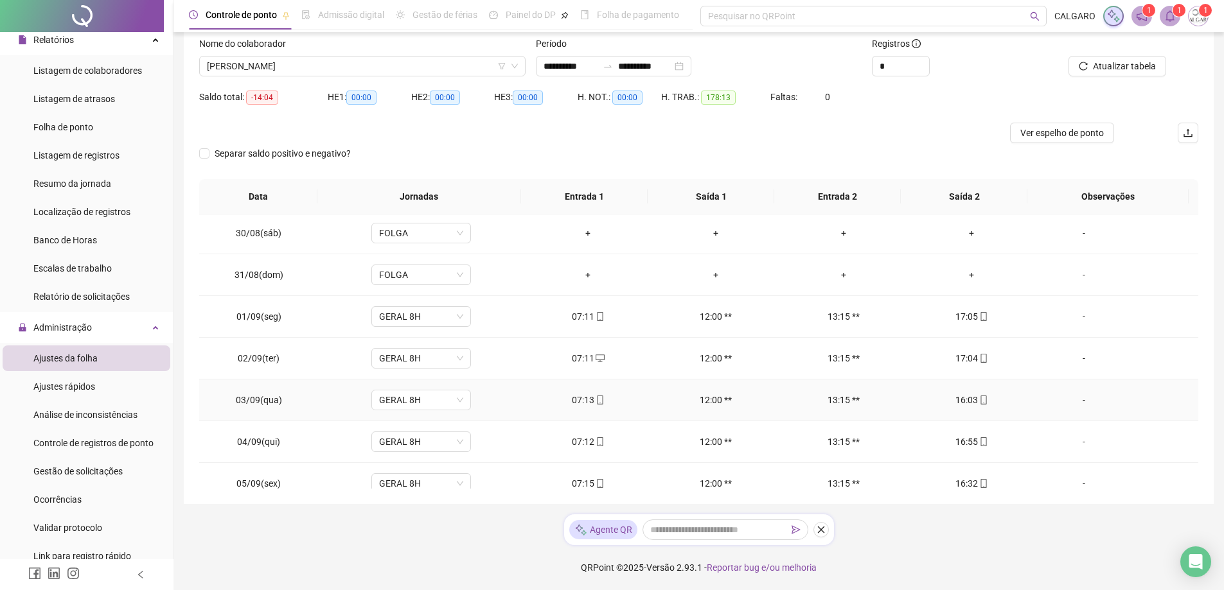
scroll to position [57, 0]
